Goal: Task Accomplishment & Management: Use online tool/utility

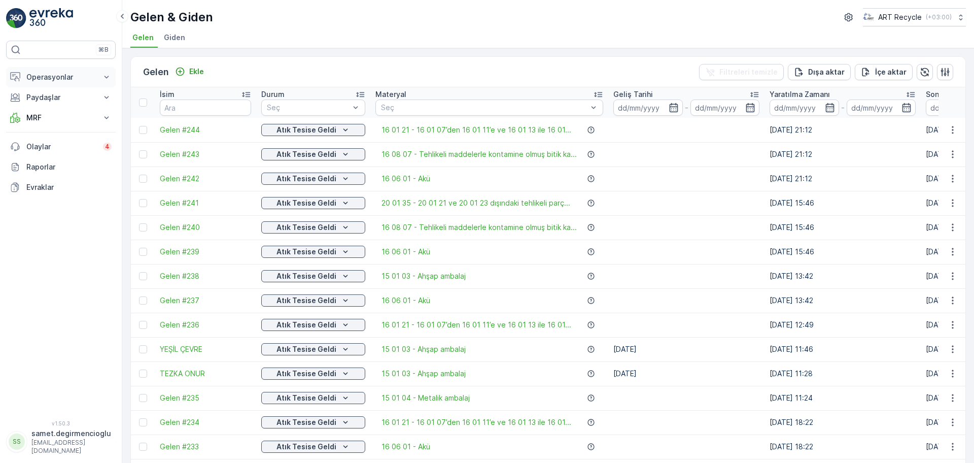
click at [50, 80] on p "Operasyonlar" at bounding box center [60, 77] width 69 height 10
click at [46, 124] on p "Rotalar & Görevler" at bounding box center [57, 123] width 63 height 10
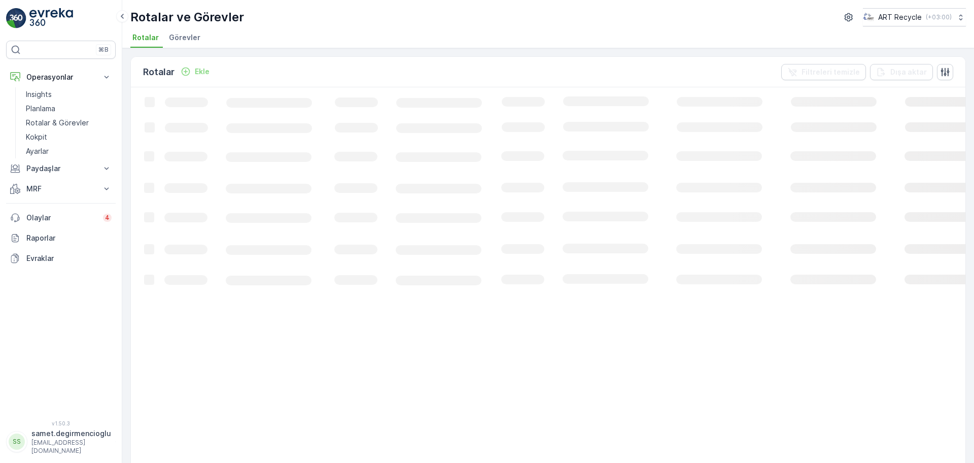
click at [191, 37] on span "Görevler" at bounding box center [184, 37] width 31 height 10
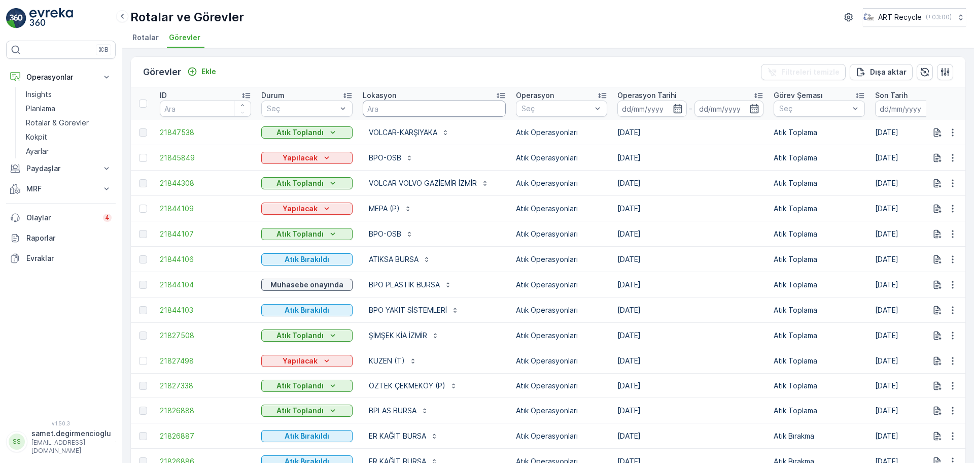
click at [386, 107] on input "text" at bounding box center [434, 108] width 143 height 16
type input "bpo ya"
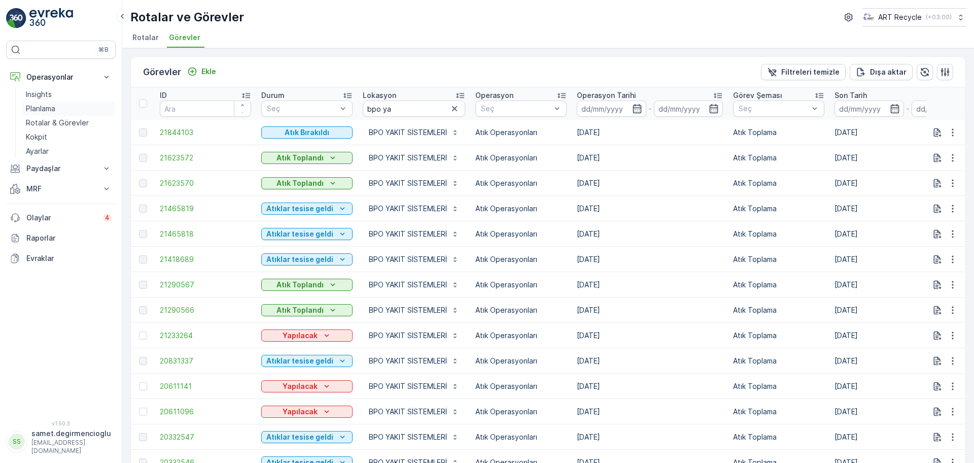
click at [68, 107] on link "Planlama" at bounding box center [69, 108] width 94 height 14
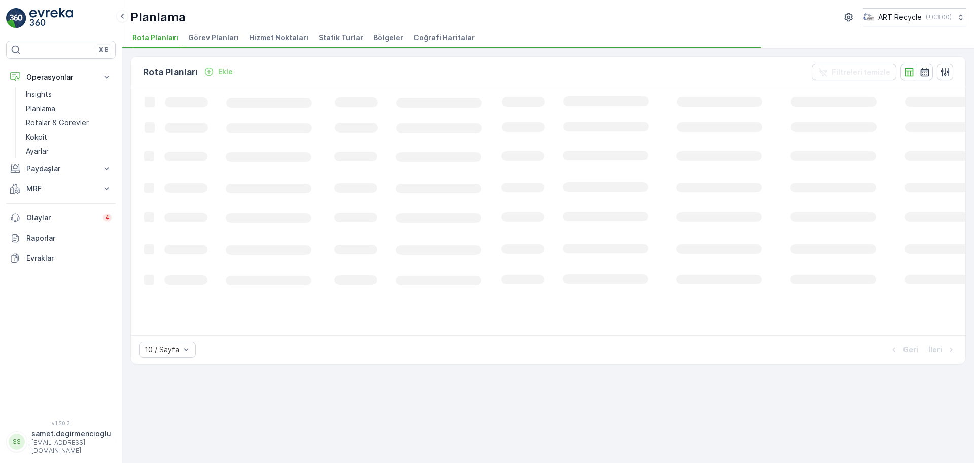
click at [272, 38] on span "Hizmet Noktaları" at bounding box center [278, 37] width 59 height 10
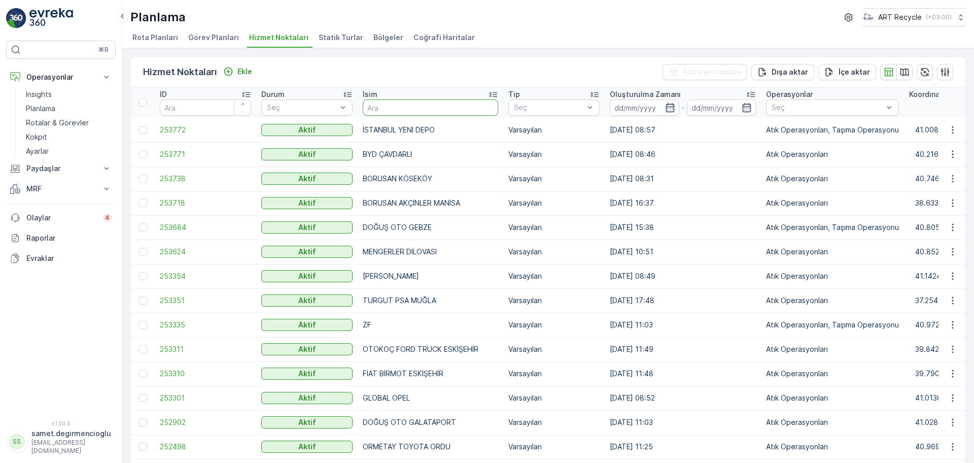
click at [404, 104] on input "text" at bounding box center [430, 107] width 135 height 16
type input "bpo yakıt"
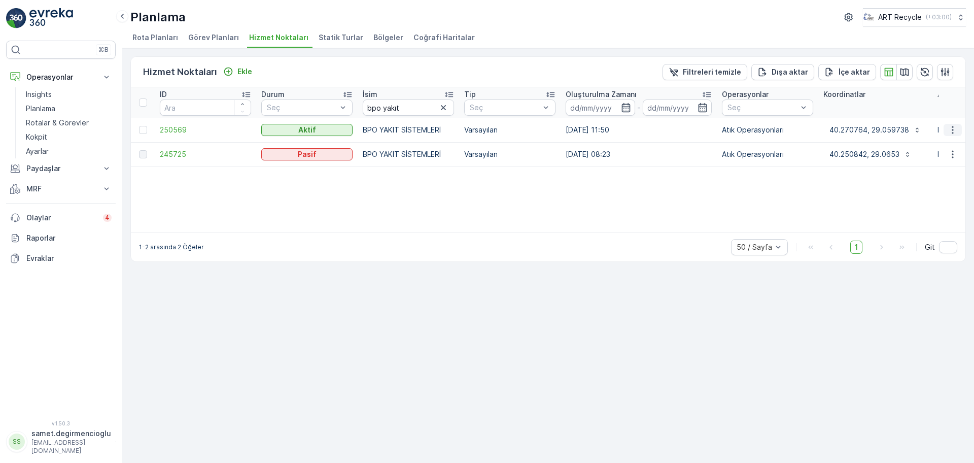
click at [952, 127] on icon "button" at bounding box center [953, 130] width 2 height 8
click at [916, 182] on div "Yeni Ad Hoc Görev Ekle" at bounding box center [927, 188] width 92 height 14
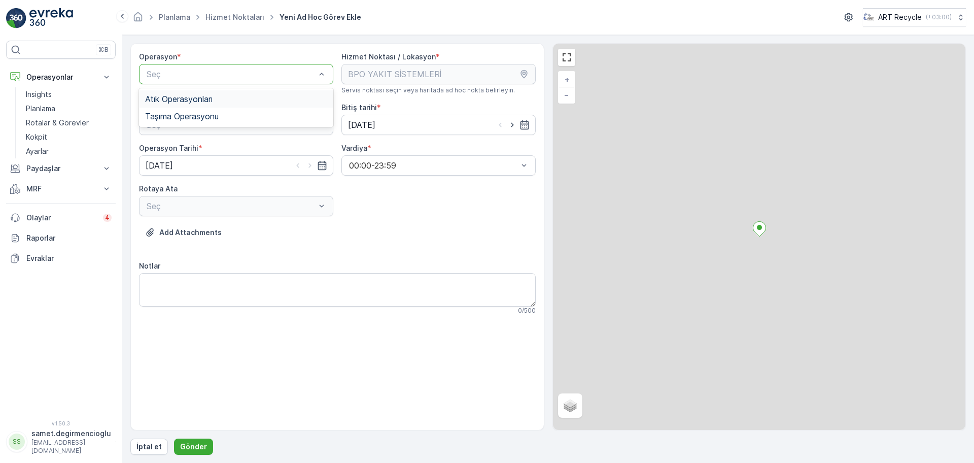
click at [230, 98] on div "Atık Operasyonları" at bounding box center [236, 98] width 182 height 9
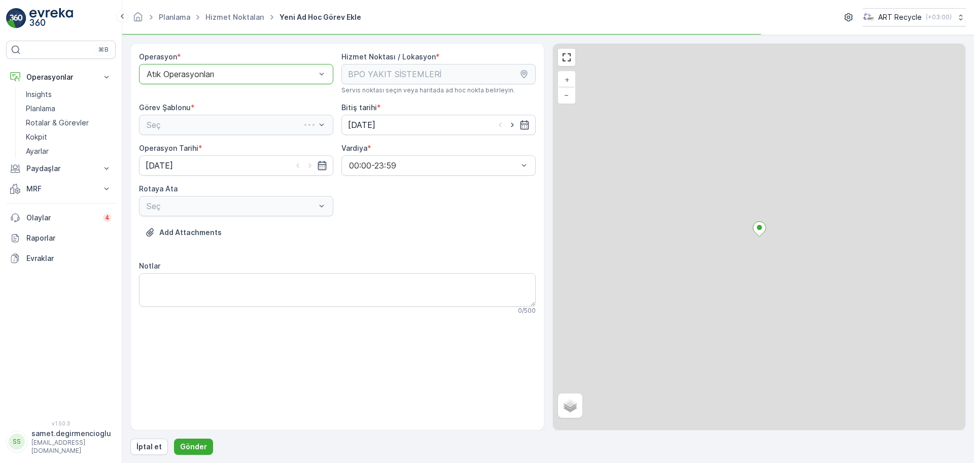
click at [212, 131] on div "Seç" at bounding box center [236, 125] width 194 height 20
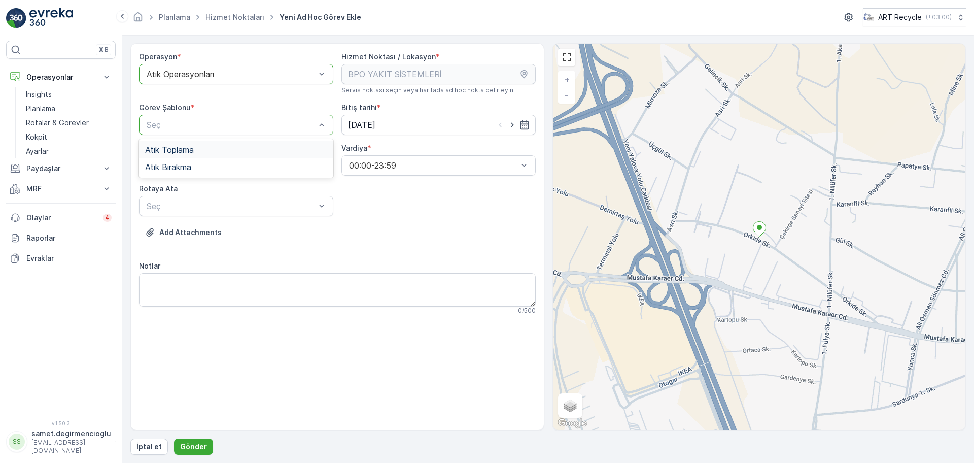
click at [197, 156] on div "Atık Toplama" at bounding box center [236, 149] width 194 height 17
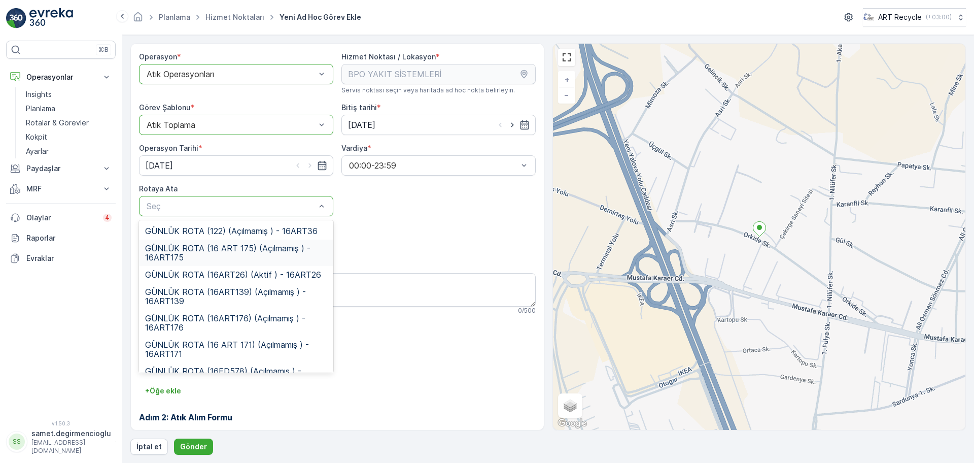
click at [193, 253] on span "GÜNLÜK ROTA (16 ART 175) (Açılmamış ) - 16ART175" at bounding box center [236, 253] width 182 height 18
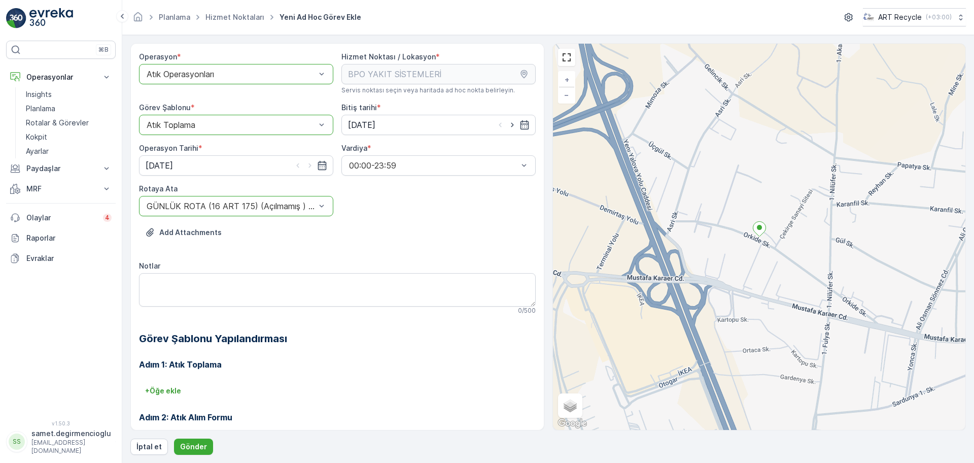
click at [447, 242] on div "Add Attachments" at bounding box center [337, 238] width 397 height 28
click at [264, 207] on div at bounding box center [231, 205] width 171 height 9
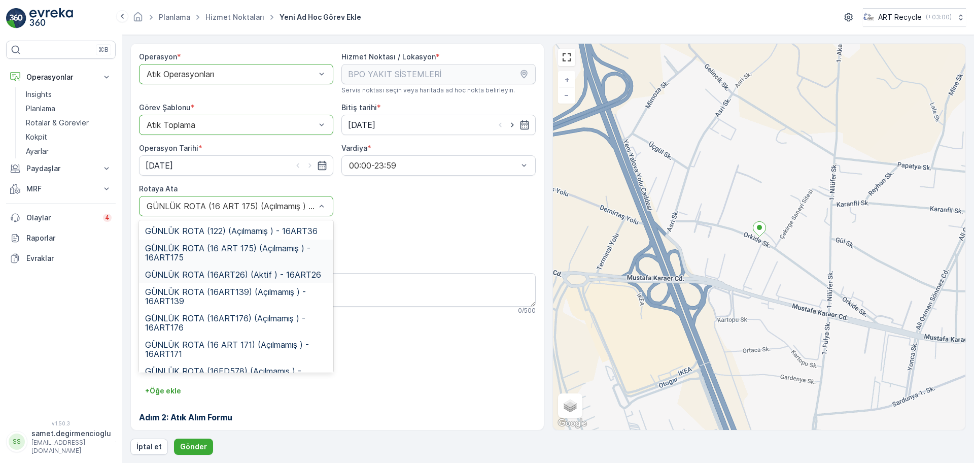
click at [244, 280] on div "GÜNLÜK ROTA (16ART26) (Aktif ) - 16ART26" at bounding box center [236, 274] width 194 height 17
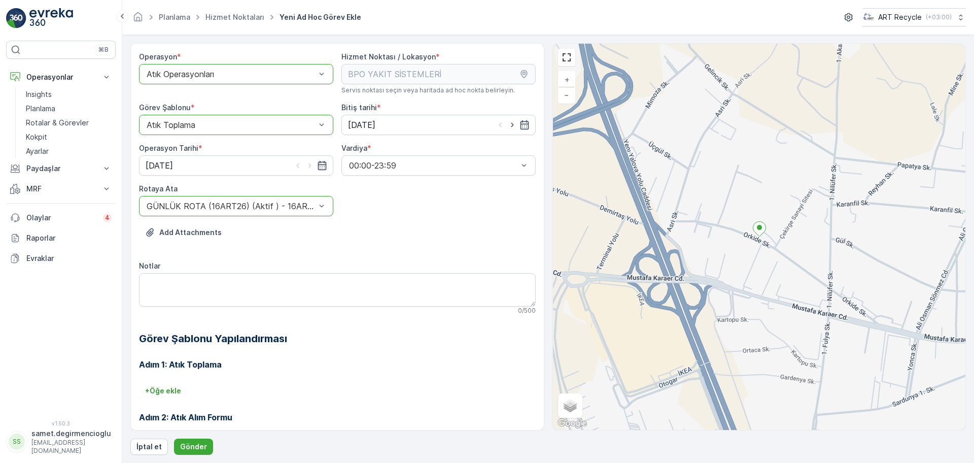
click at [420, 233] on div "Add Attachments" at bounding box center [337, 238] width 397 height 28
click at [193, 446] on p "Gönder" at bounding box center [193, 446] width 27 height 10
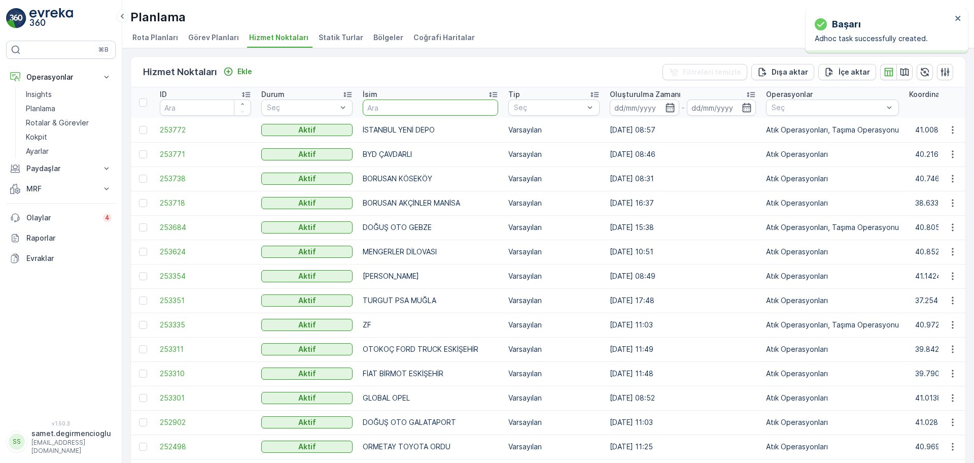
click at [425, 109] on input "text" at bounding box center [430, 107] width 135 height 16
type input "bpo"
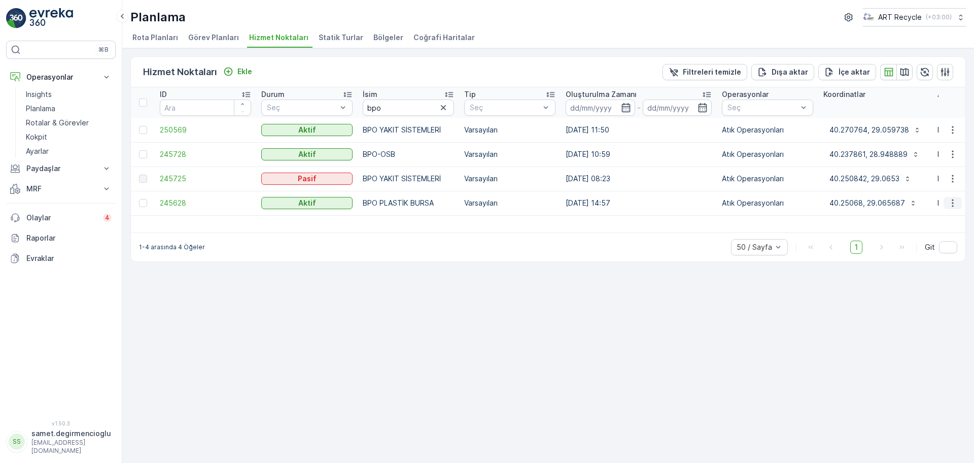
click at [953, 202] on icon "button" at bounding box center [953, 203] width 2 height 8
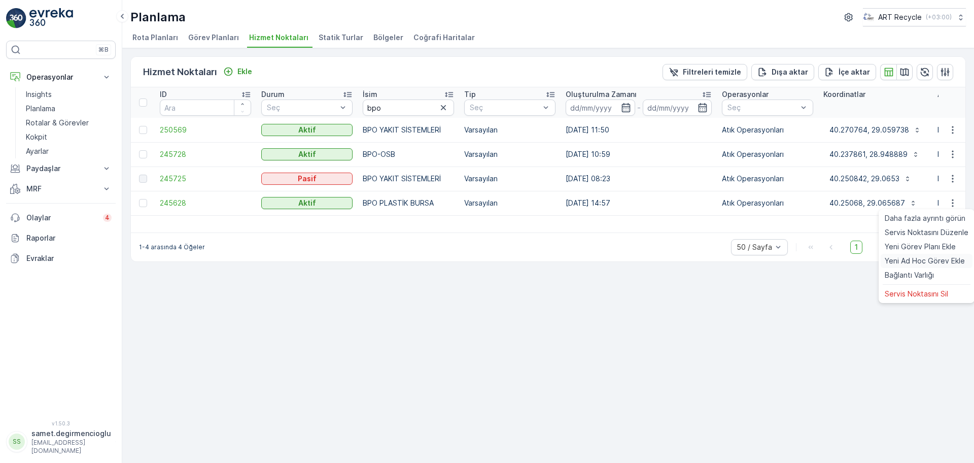
click at [914, 260] on span "Yeni Ad Hoc Görev Ekle" at bounding box center [925, 261] width 80 height 10
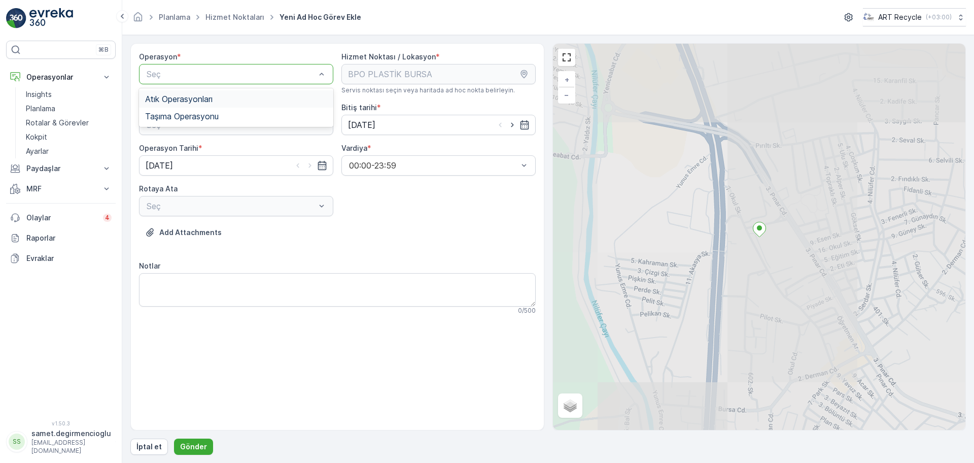
click at [249, 94] on div "Atık Operasyonları" at bounding box center [236, 98] width 182 height 9
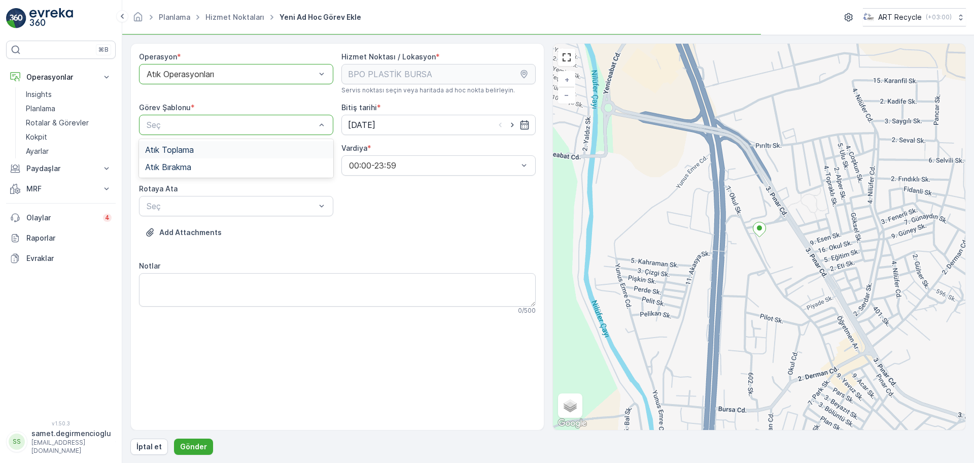
click at [219, 117] on div "Seç" at bounding box center [236, 125] width 194 height 20
click at [217, 145] on div "Atık Toplama" at bounding box center [236, 149] width 182 height 9
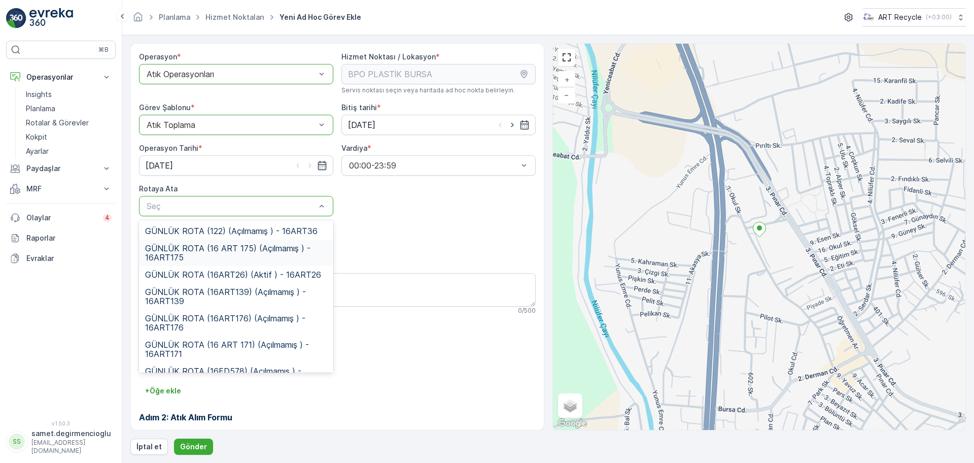
click at [233, 253] on span "GÜNLÜK ROTA (16 ART 175) (Açılmamış ) - 16ART175" at bounding box center [236, 253] width 182 height 18
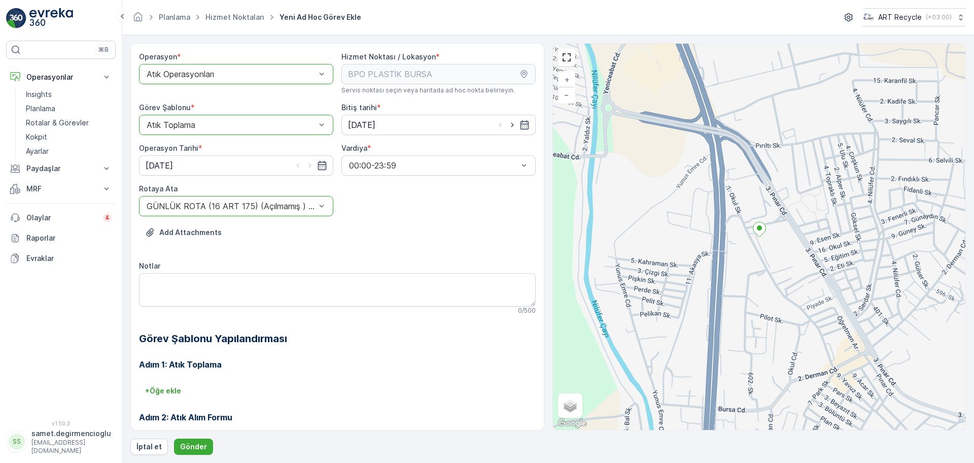
click at [397, 248] on div "Add Attachments" at bounding box center [337, 238] width 397 height 28
click at [187, 446] on p "Gönder" at bounding box center [193, 446] width 27 height 10
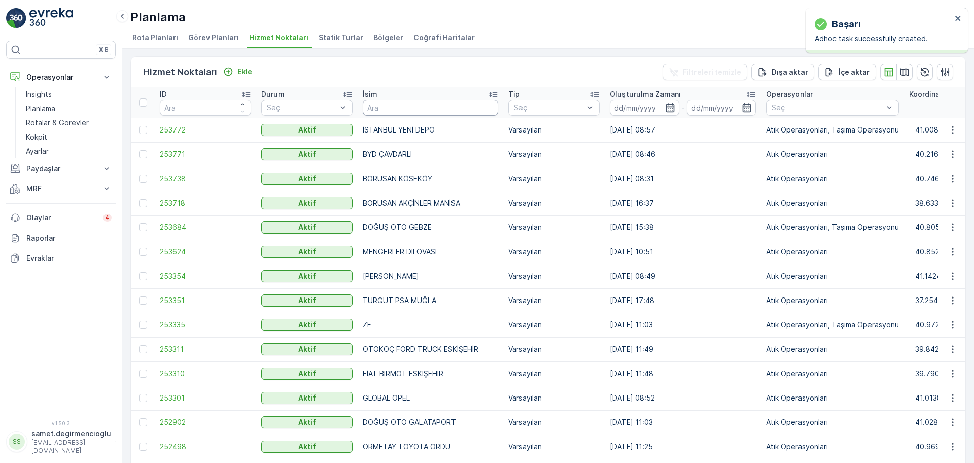
click at [424, 101] on input "text" at bounding box center [430, 107] width 135 height 16
type input "bpo y"
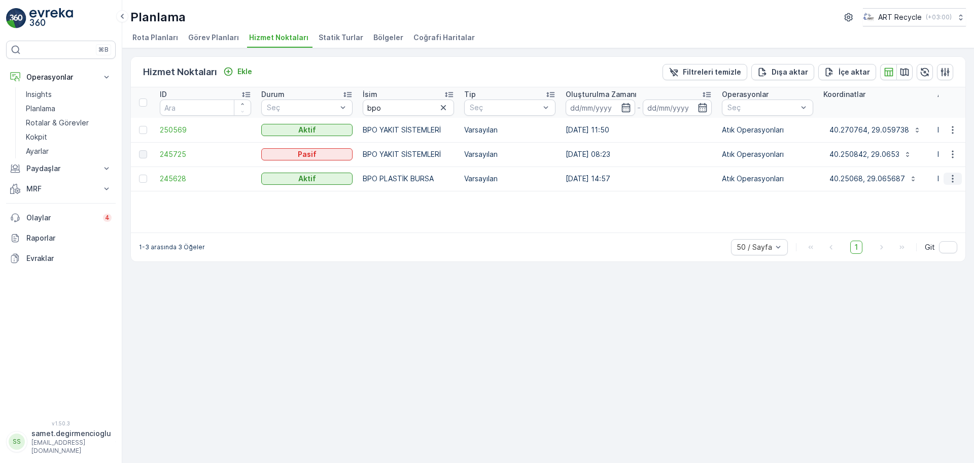
click at [954, 182] on icon "button" at bounding box center [953, 179] width 10 height 10
click at [911, 237] on span "Yeni Ad Hoc Görev Ekle" at bounding box center [925, 236] width 80 height 10
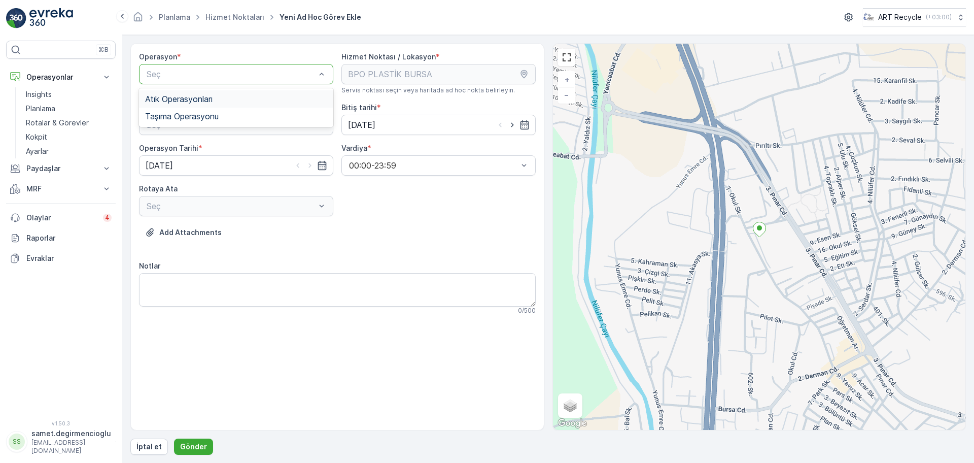
click at [227, 94] on div "Atık Operasyonları" at bounding box center [236, 98] width 182 height 9
click at [205, 147] on div "Atık Toplama" at bounding box center [236, 149] width 182 height 9
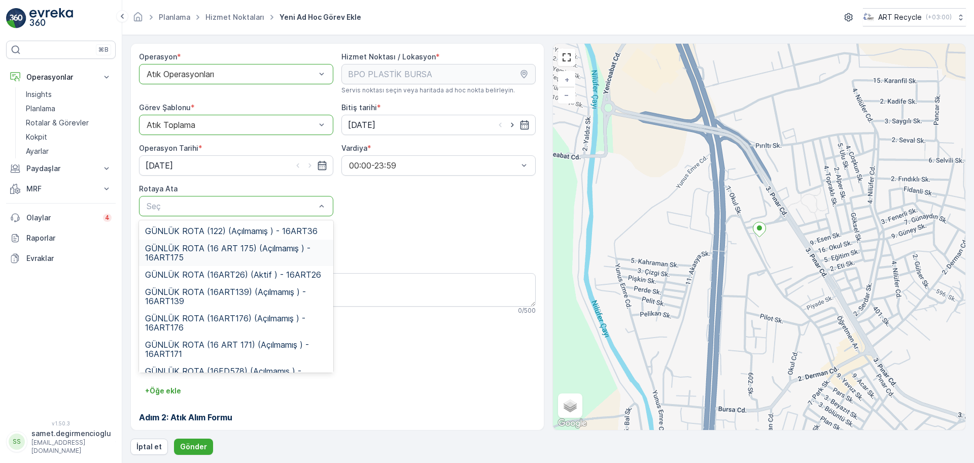
click at [224, 247] on span "GÜNLÜK ROTA (16 ART 175) (Açılmamış ) - 16ART175" at bounding box center [236, 253] width 182 height 18
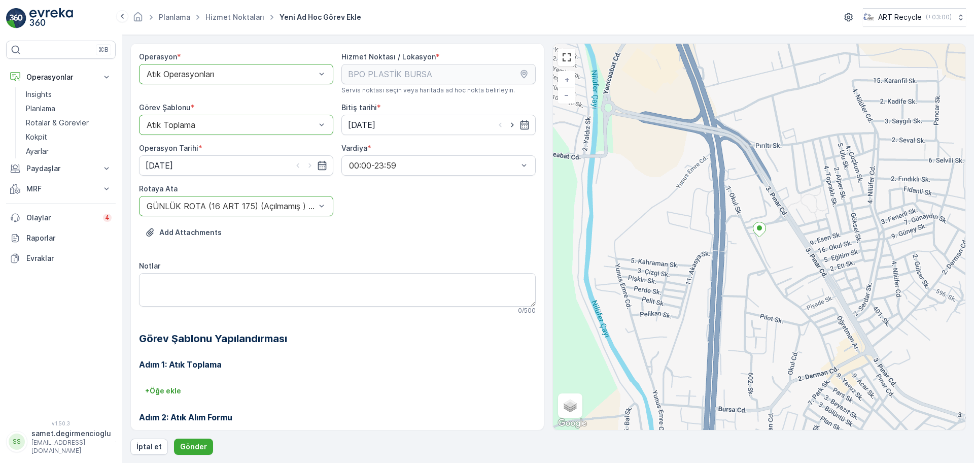
click at [435, 247] on div "Add Attachments" at bounding box center [337, 238] width 397 height 28
click at [369, 232] on div "Add Attachments" at bounding box center [337, 238] width 397 height 28
click at [200, 442] on p "Gönder" at bounding box center [193, 446] width 27 height 10
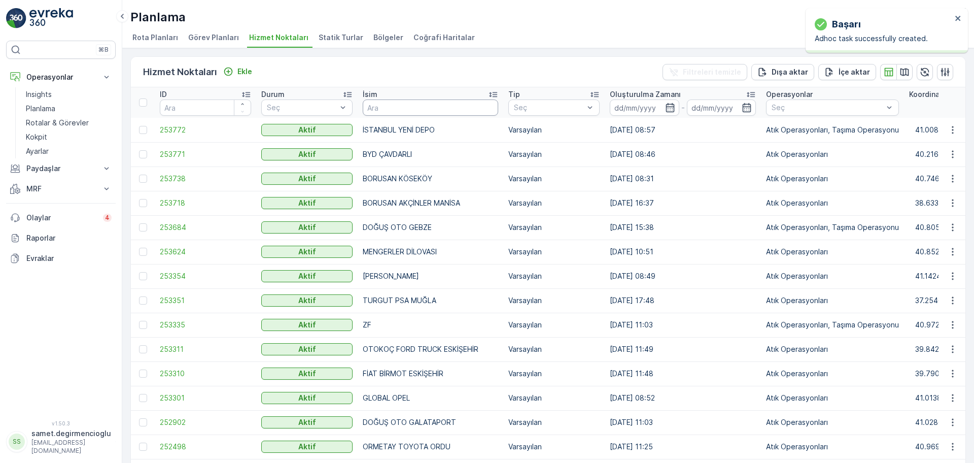
click at [414, 101] on input "text" at bounding box center [430, 107] width 135 height 16
type input "akkoyu"
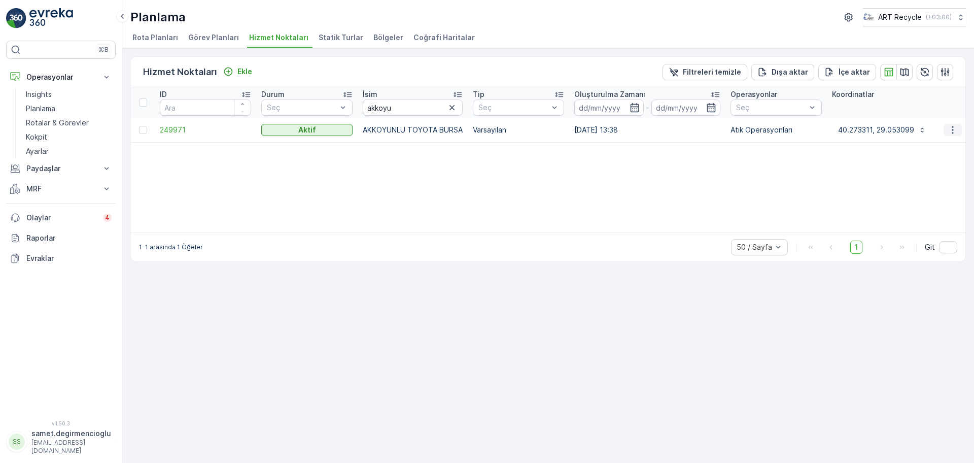
click at [947, 128] on button "button" at bounding box center [953, 130] width 18 height 12
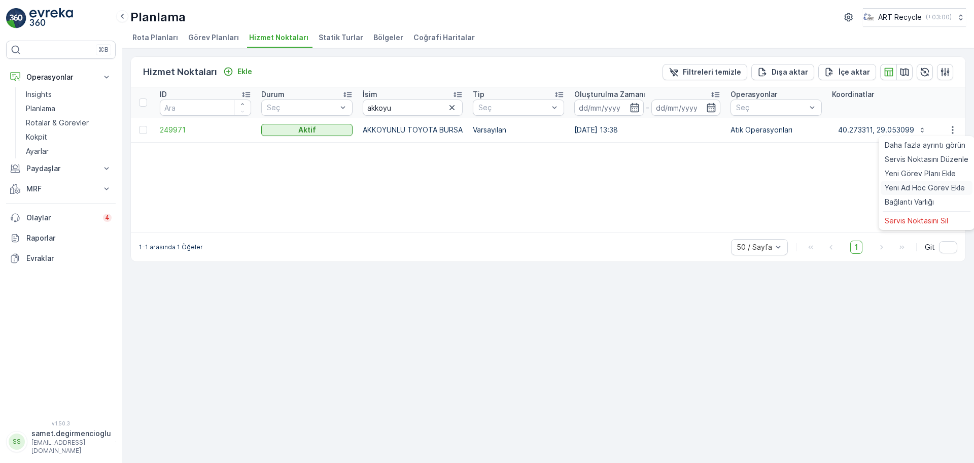
click at [908, 183] on span "Yeni Ad Hoc Görev Ekle" at bounding box center [925, 188] width 80 height 10
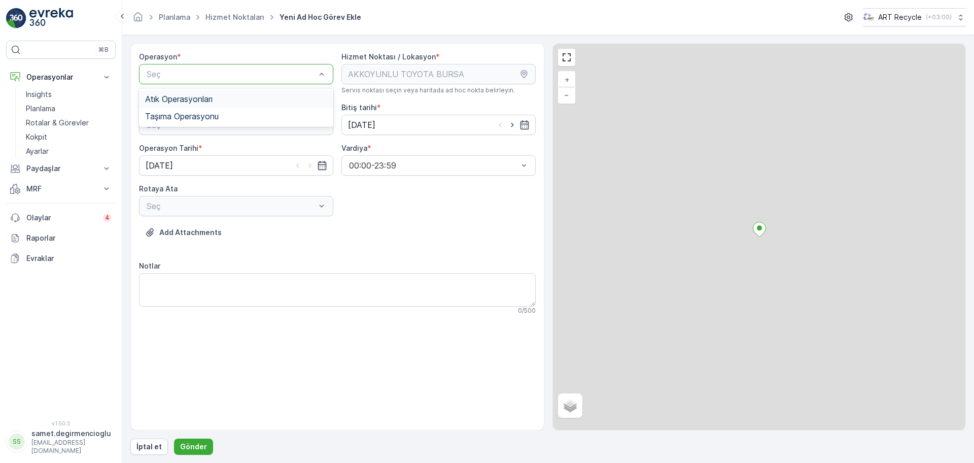
click at [202, 100] on span "Atık Operasyonları" at bounding box center [178, 98] width 67 height 9
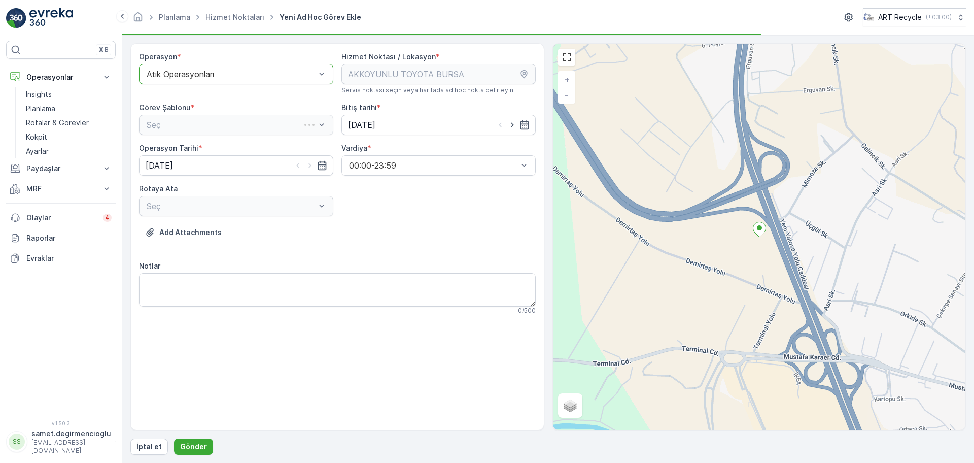
click at [200, 132] on div "Seç" at bounding box center [236, 125] width 194 height 20
click at [205, 125] on div "Seç" at bounding box center [236, 125] width 194 height 20
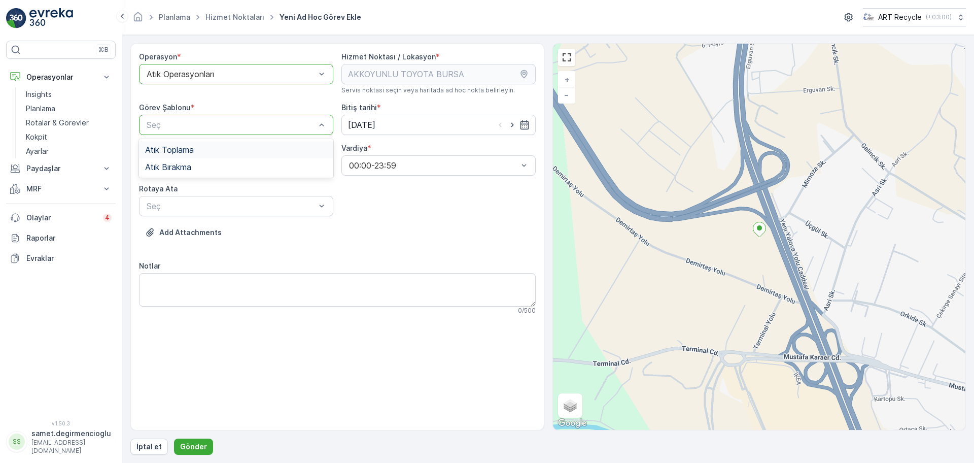
click at [218, 150] on div "Atık Toplama" at bounding box center [236, 149] width 182 height 9
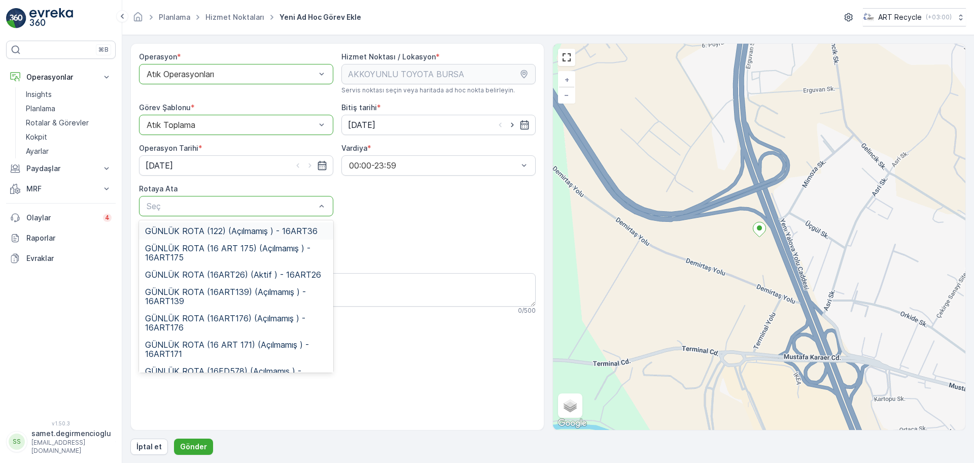
click at [213, 214] on div "Seç" at bounding box center [236, 206] width 194 height 20
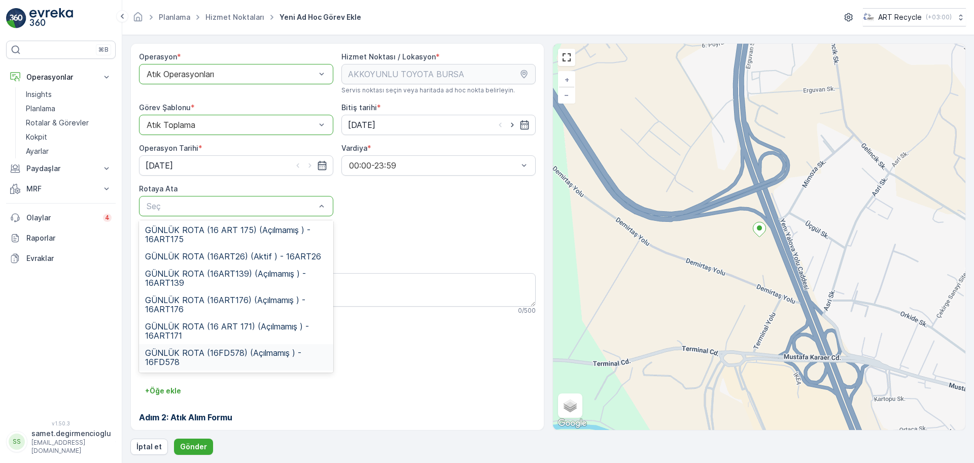
click at [231, 348] on span "GÜNLÜK ROTA (16FD578) (Açılmamış ) - 16FD578" at bounding box center [236, 357] width 182 height 18
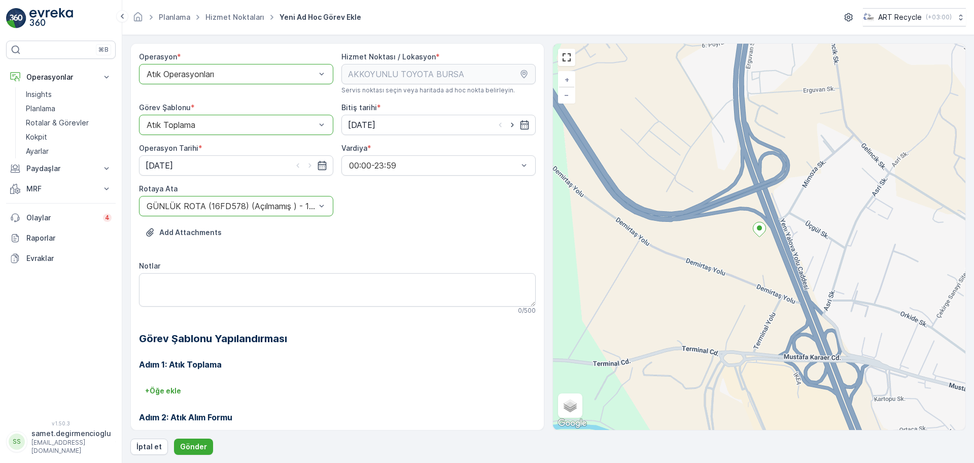
click at [349, 367] on h3 "Adım 1: Atık Toplama" at bounding box center [337, 364] width 397 height 12
click at [193, 449] on p "Gönder" at bounding box center [193, 446] width 27 height 10
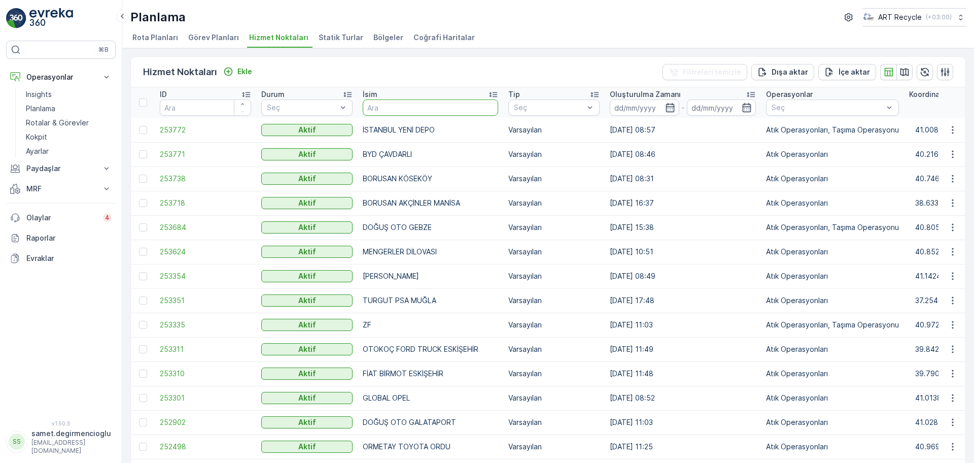
click at [435, 102] on input "text" at bounding box center [430, 107] width 135 height 16
click at [417, 107] on input "text" at bounding box center [430, 107] width 135 height 16
type input "..."
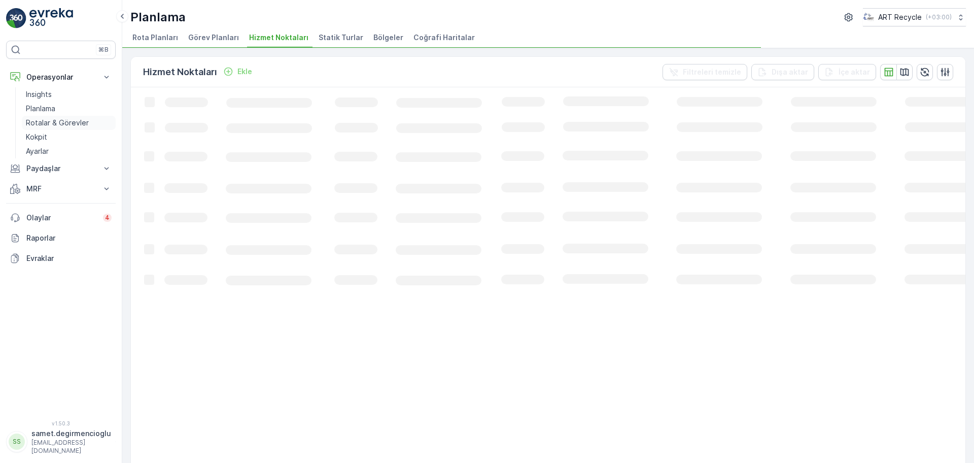
click at [59, 121] on p "Rotalar & Görevler" at bounding box center [57, 123] width 63 height 10
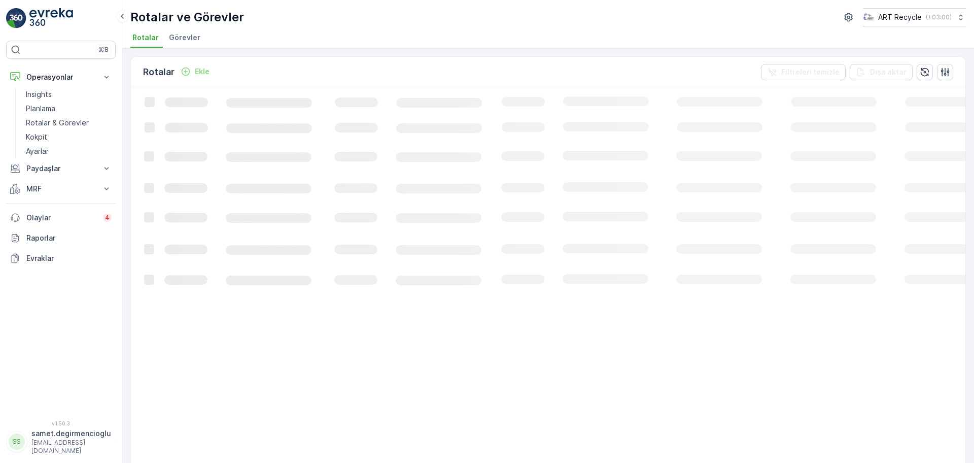
click at [198, 47] on li "Görevler" at bounding box center [186, 38] width 38 height 17
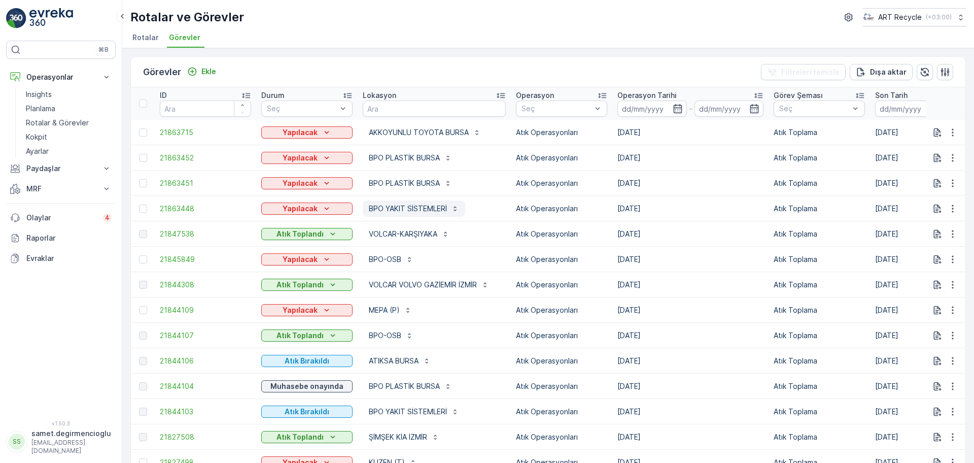
click at [414, 207] on p "BPO YAKIT SİSTEMLERİ" at bounding box center [408, 208] width 78 height 10
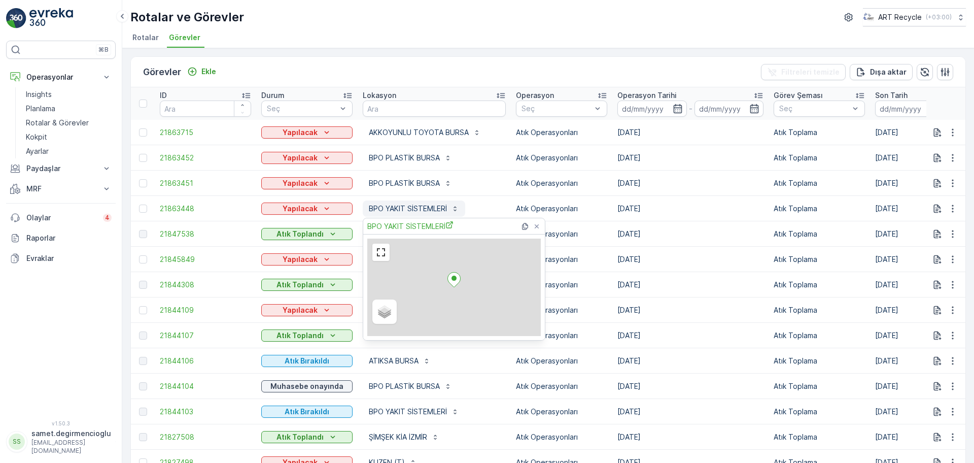
click at [414, 207] on p "BPO YAKIT SİSTEMLERİ" at bounding box center [408, 208] width 78 height 10
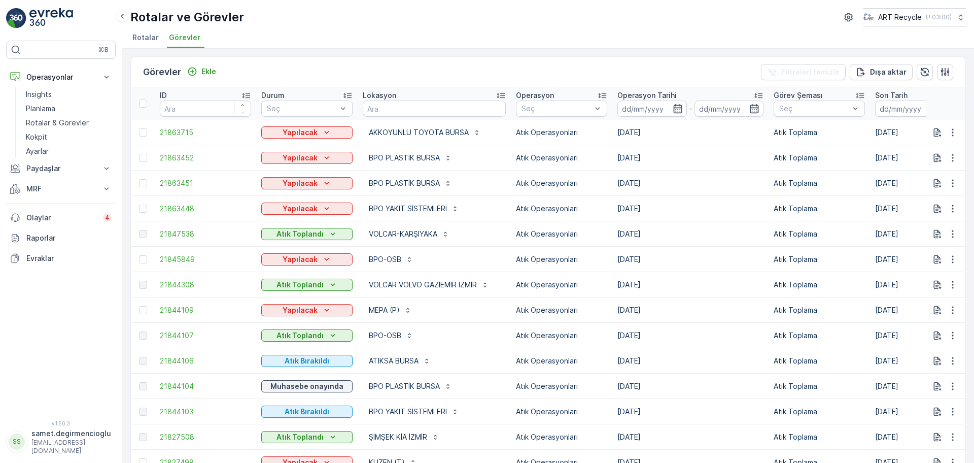
click at [173, 212] on span "21863448" at bounding box center [205, 208] width 91 height 10
click at [171, 212] on span "21863448" at bounding box center [205, 208] width 91 height 10
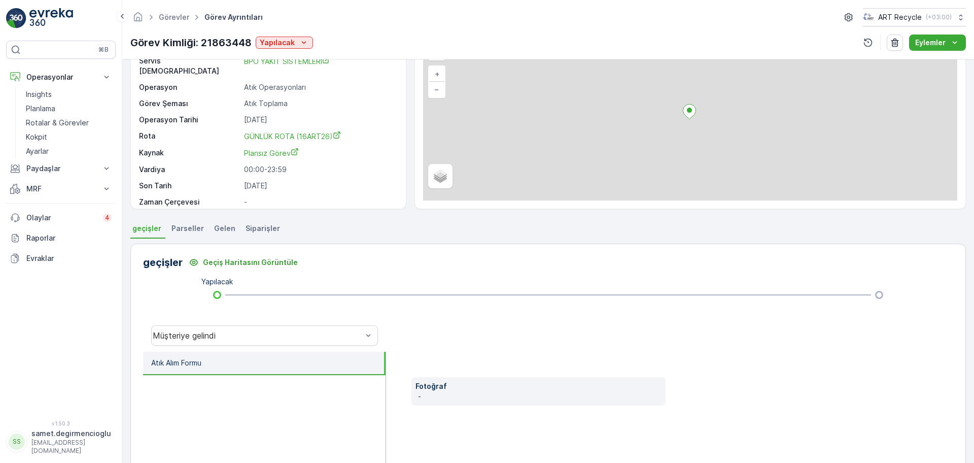
scroll to position [177, 0]
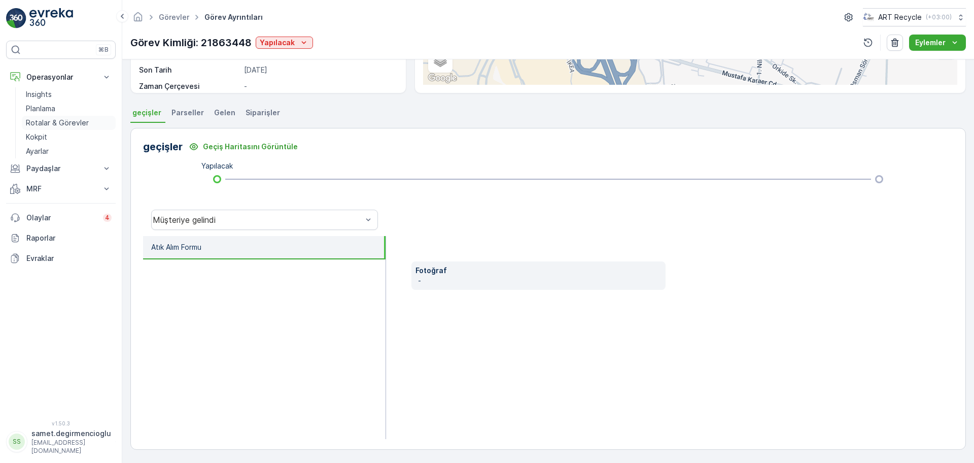
click at [67, 121] on p "Rotalar & Görevler" at bounding box center [57, 123] width 63 height 10
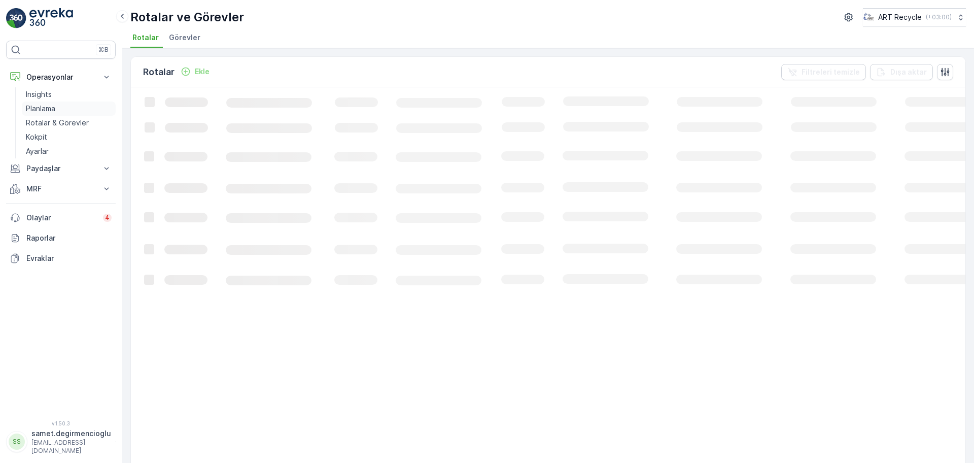
click at [55, 108] on p "Planlama" at bounding box center [40, 109] width 29 height 10
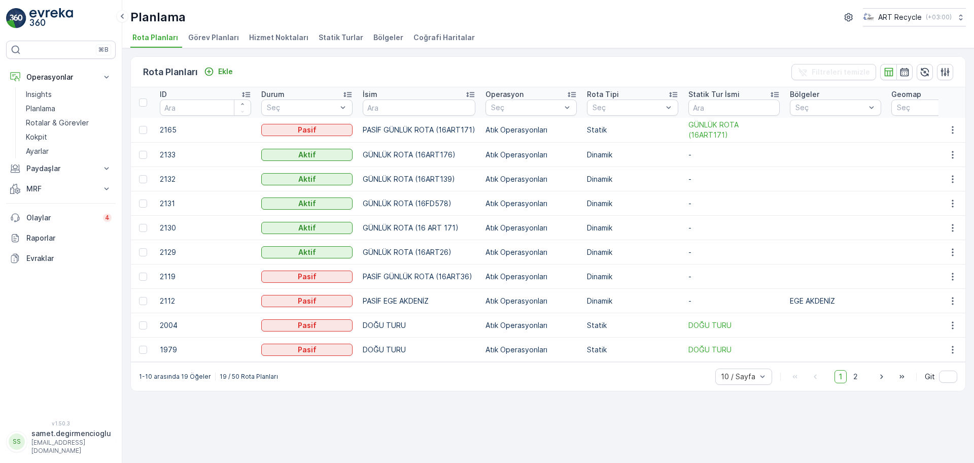
click at [281, 43] on li "Hizmet Noktaları" at bounding box center [279, 38] width 65 height 17
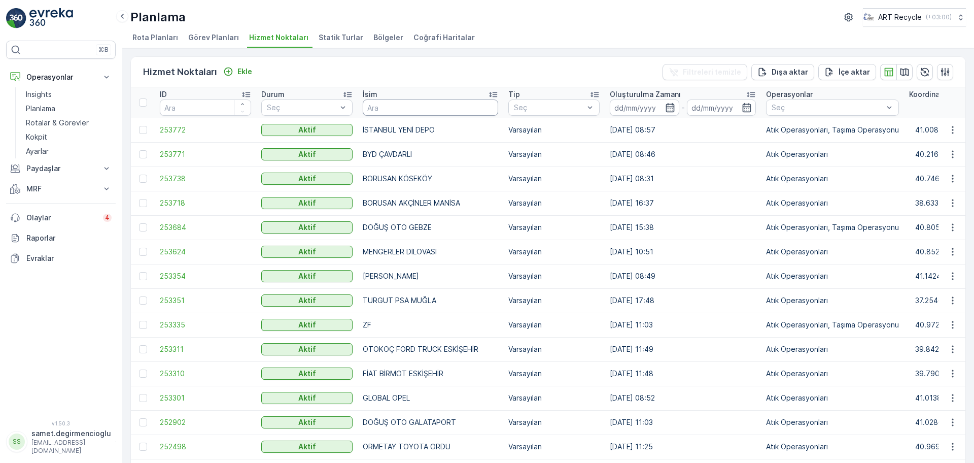
click at [448, 111] on input "text" at bounding box center [430, 107] width 135 height 16
type input "barakfa"
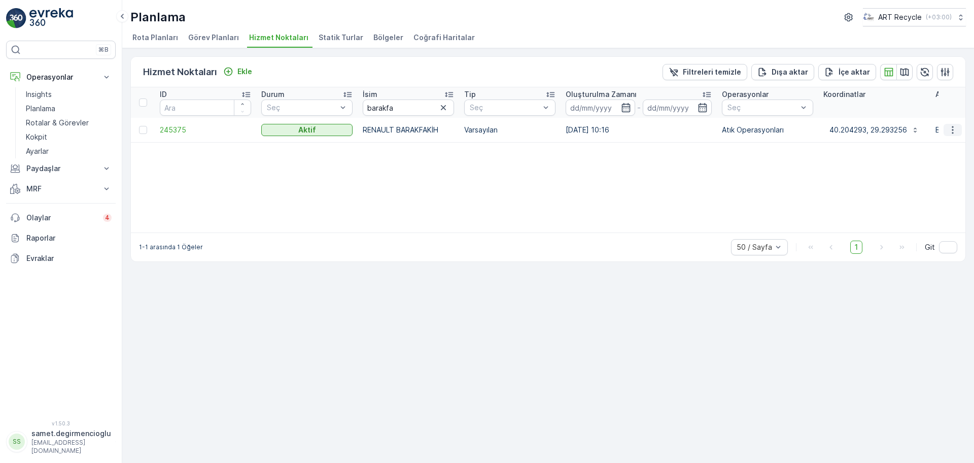
click at [951, 131] on icon "button" at bounding box center [953, 130] width 10 height 10
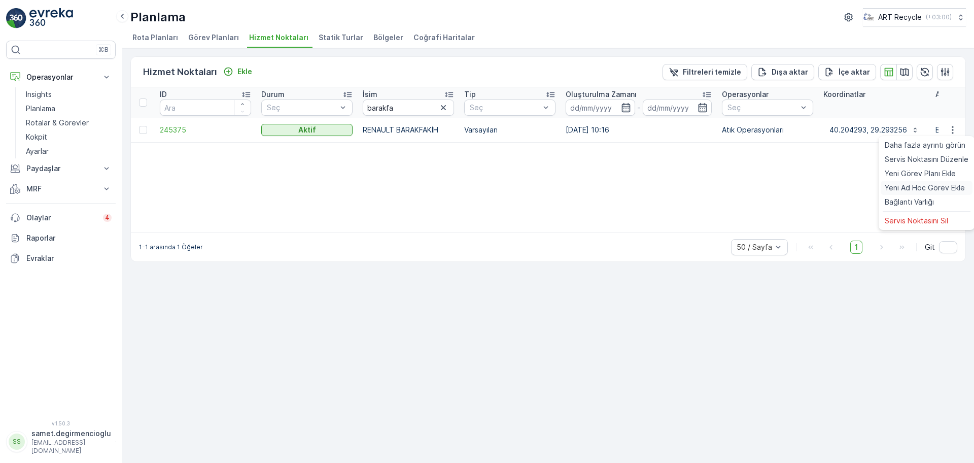
click at [892, 184] on span "Yeni Ad Hoc Görev Ekle" at bounding box center [925, 188] width 80 height 10
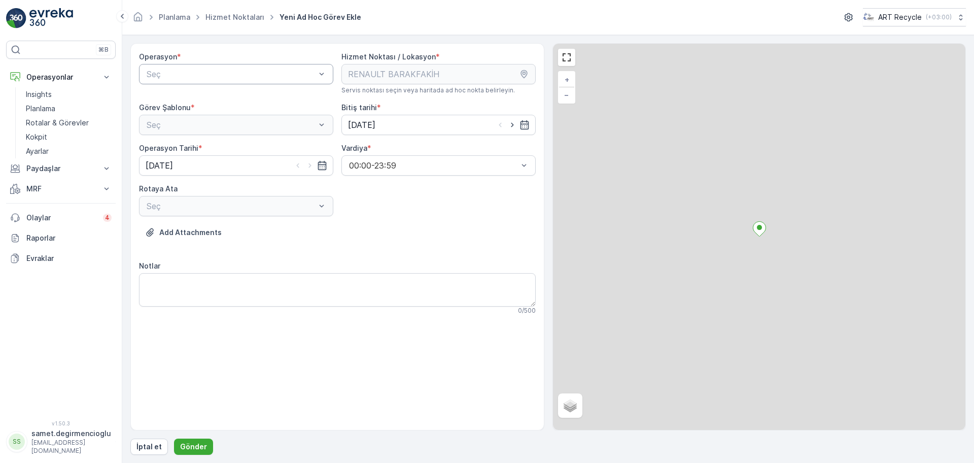
click at [235, 83] on div "Seç" at bounding box center [236, 74] width 194 height 20
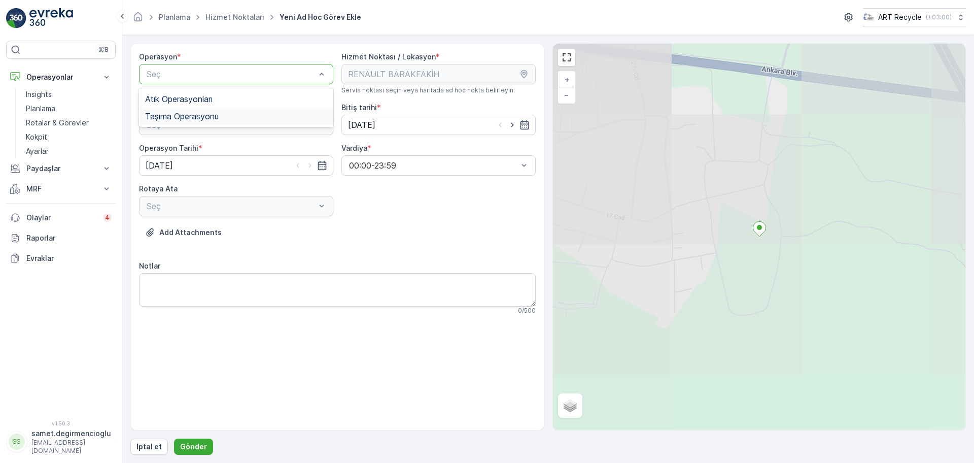
click at [220, 110] on div "Taşıma Operasyonu" at bounding box center [236, 116] width 194 height 17
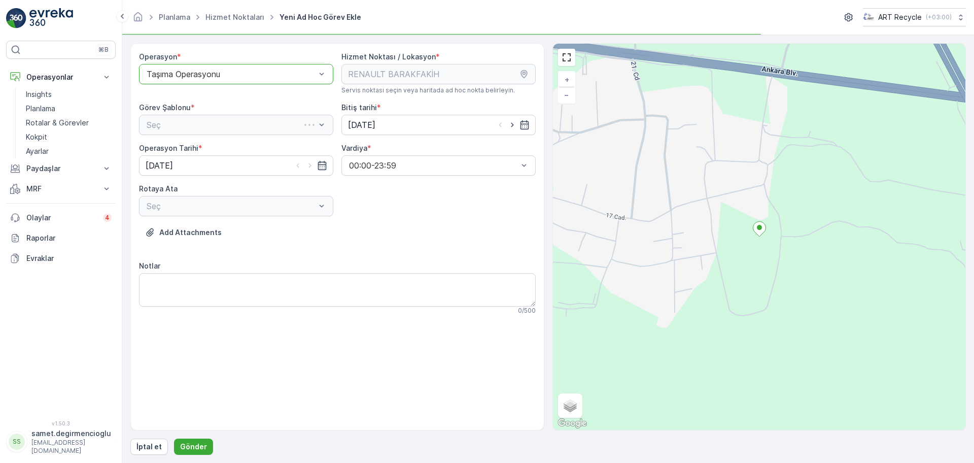
click at [219, 111] on div "Görev Şablonu *" at bounding box center [236, 107] width 194 height 10
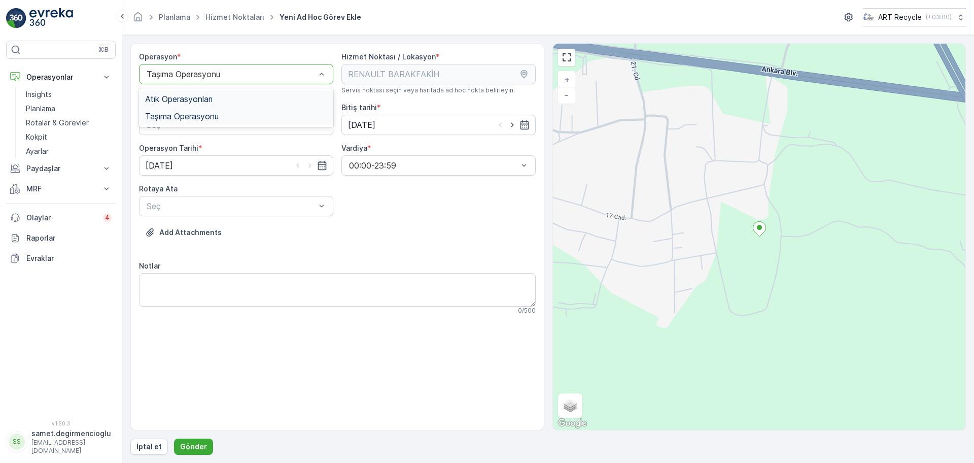
click at [207, 97] on span "Atık Operasyonları" at bounding box center [178, 98] width 67 height 9
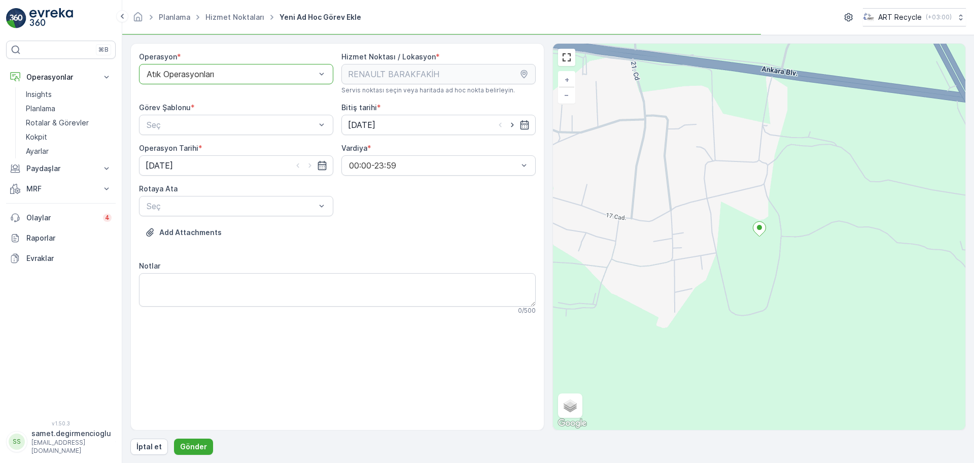
click at [235, 100] on div "Operasyon * option Atık Operasyonları, selected. Atık Operasyonları Hizmet Nokt…" at bounding box center [337, 187] width 397 height 271
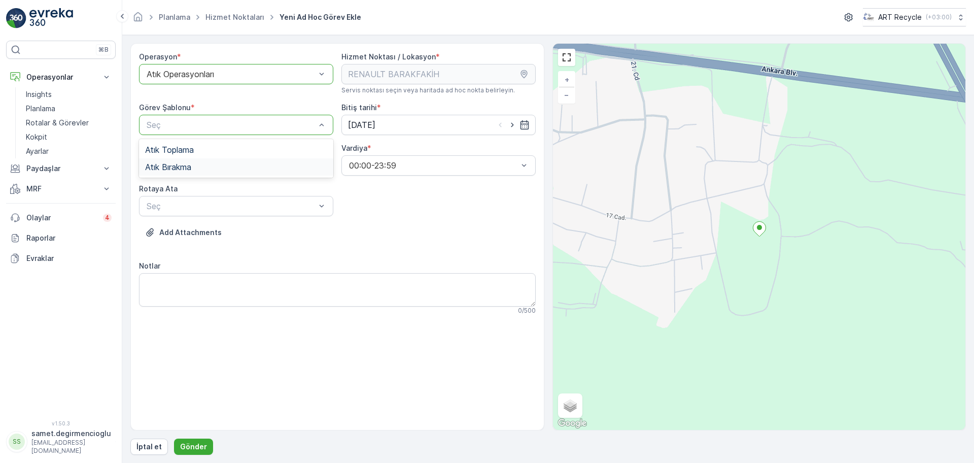
click at [196, 168] on div "Atık Bırakma" at bounding box center [236, 166] width 182 height 9
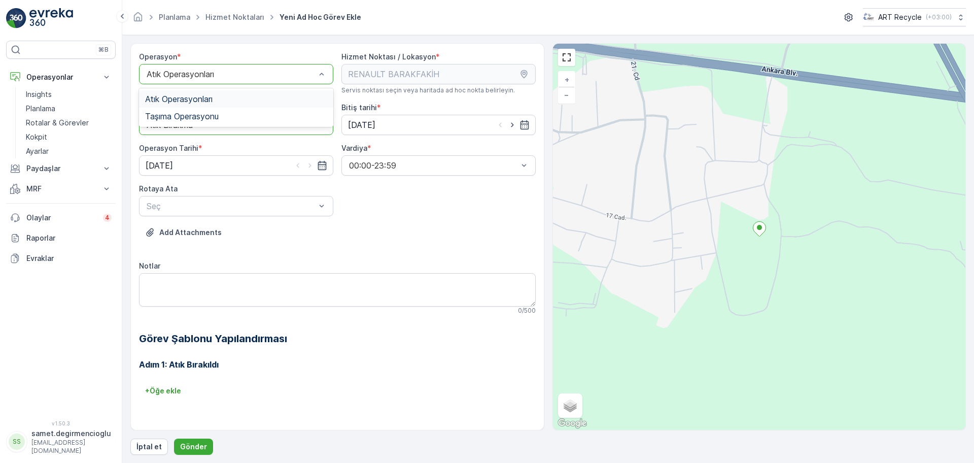
click at [214, 74] on div at bounding box center [231, 74] width 171 height 9
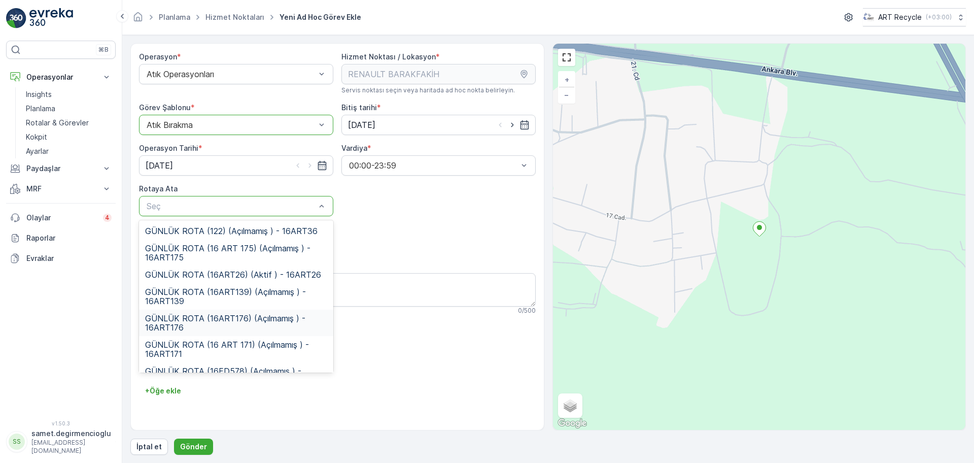
click at [245, 314] on span "GÜNLÜK ROTA (16ART176) (Açılmamış ) - 16ART176" at bounding box center [236, 323] width 182 height 18
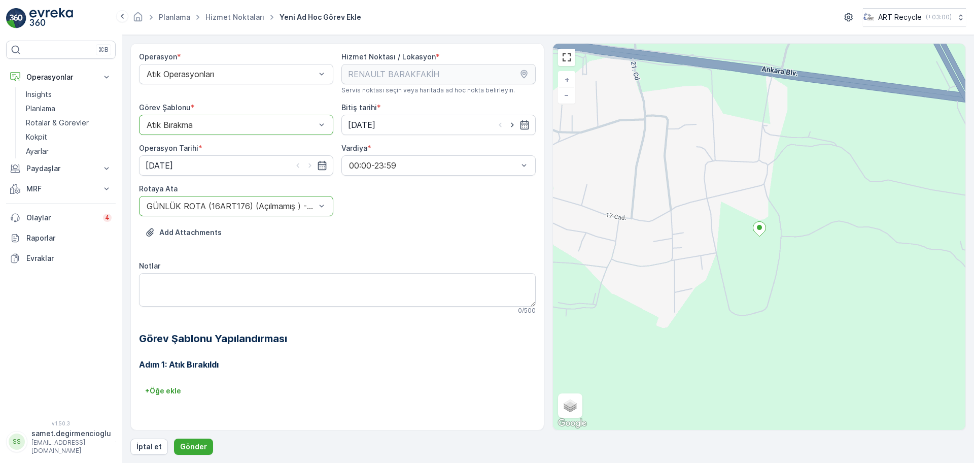
click at [401, 217] on div "Operasyon * Atık Operasyonları Hizmet Noktası / Lokasyon * Servis noktası seçin…" at bounding box center [337, 233] width 397 height 363
click at [239, 118] on div "Atık Bırakma" at bounding box center [236, 125] width 194 height 20
click at [221, 152] on div "Atık Toplama" at bounding box center [236, 149] width 182 height 9
click at [464, 254] on div "Operasyon * Atık Operasyonları Hizmet Noktası / Lokasyon * Servis noktası seçin…" at bounding box center [337, 233] width 397 height 363
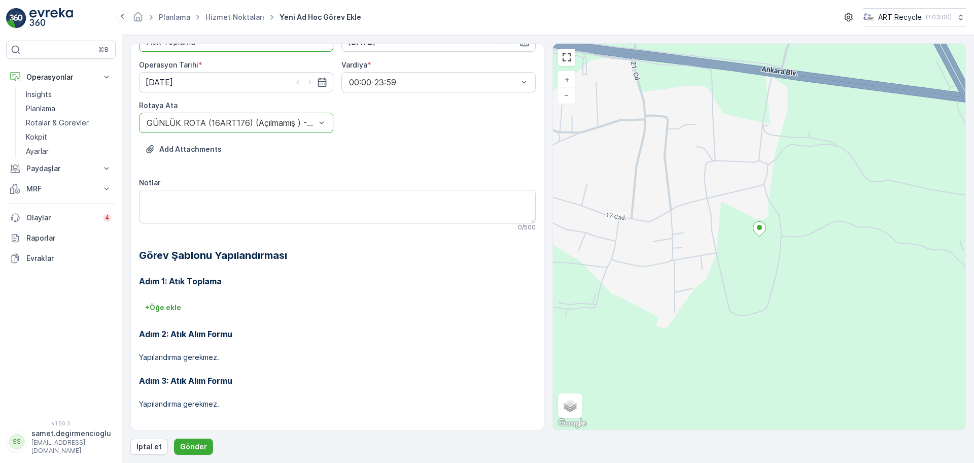
scroll to position [87, 0]
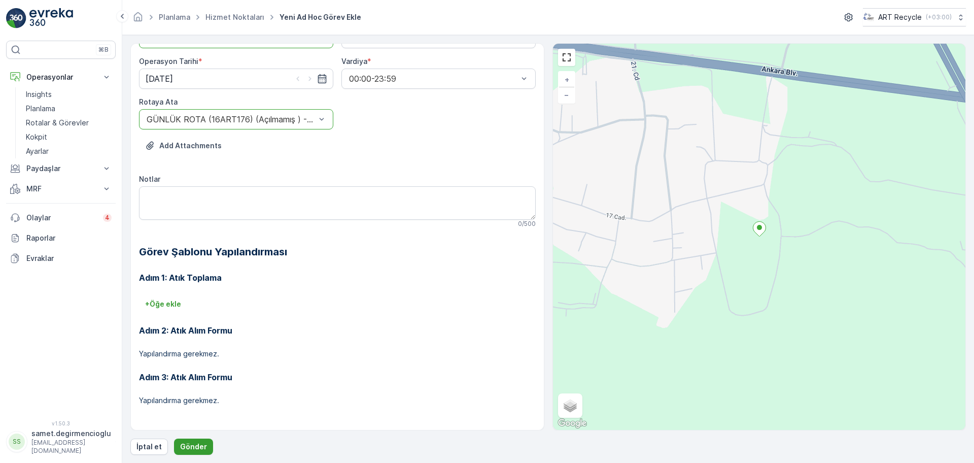
click at [193, 442] on p "Gönder" at bounding box center [193, 446] width 27 height 10
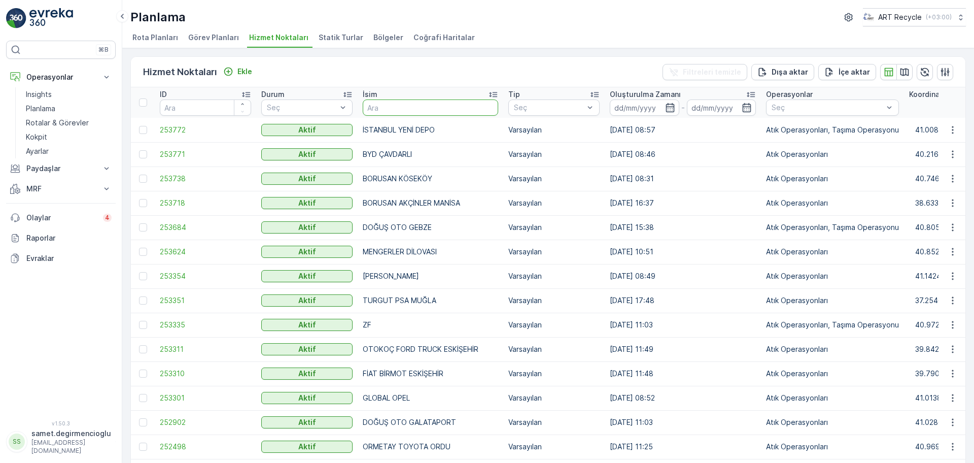
click at [443, 111] on input "text" at bounding box center [430, 107] width 135 height 16
